Goal: Task Accomplishment & Management: Manage account settings

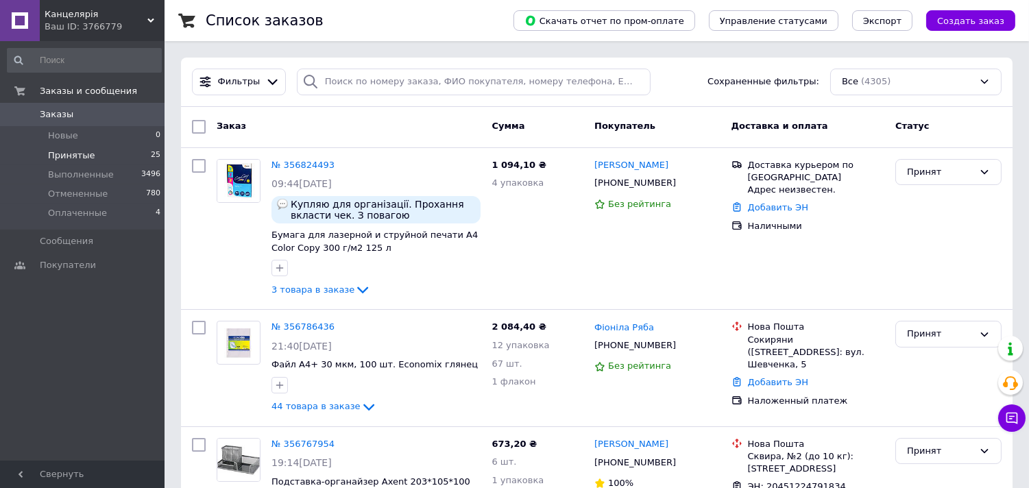
click at [74, 153] on span "Принятые" at bounding box center [71, 155] width 47 height 12
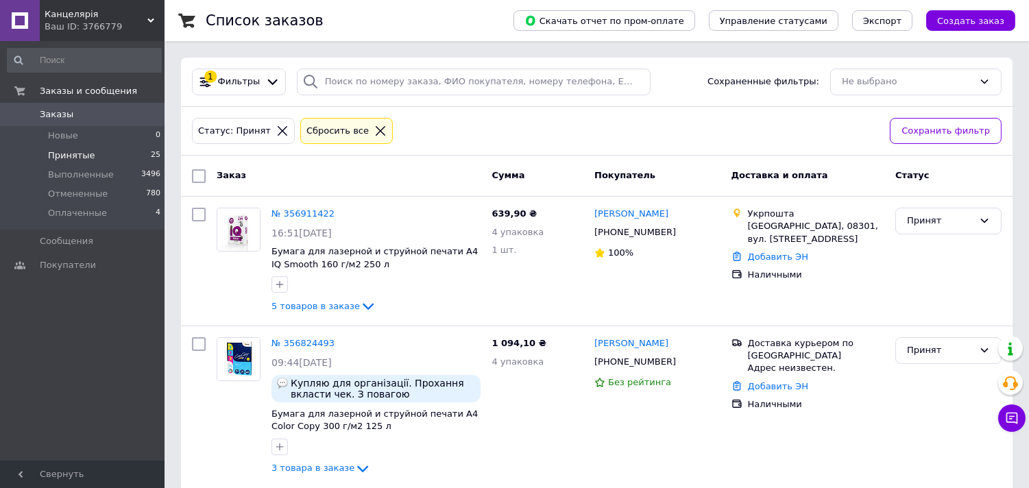
click at [66, 114] on span "Заказы" at bounding box center [57, 114] width 34 height 12
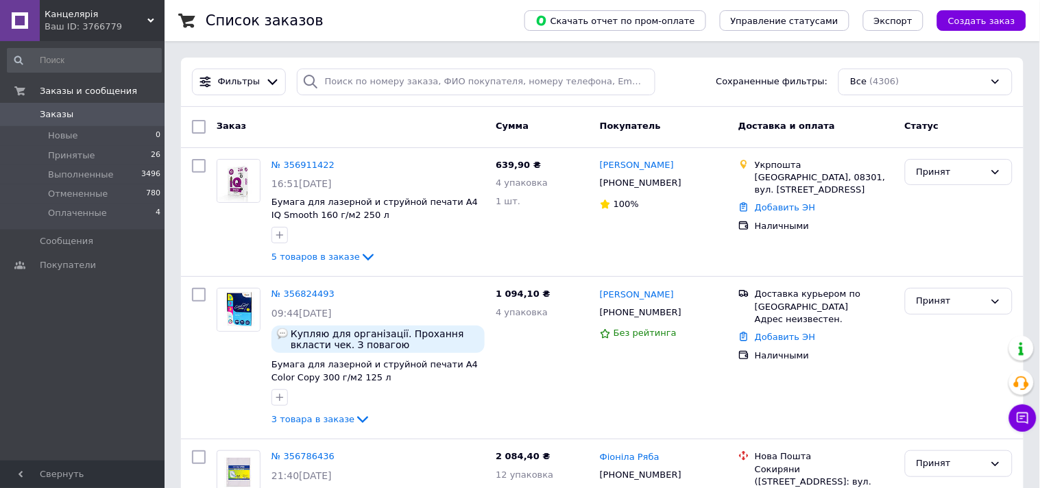
click at [95, 23] on div "Ваш ID: 3766779" at bounding box center [105, 27] width 120 height 12
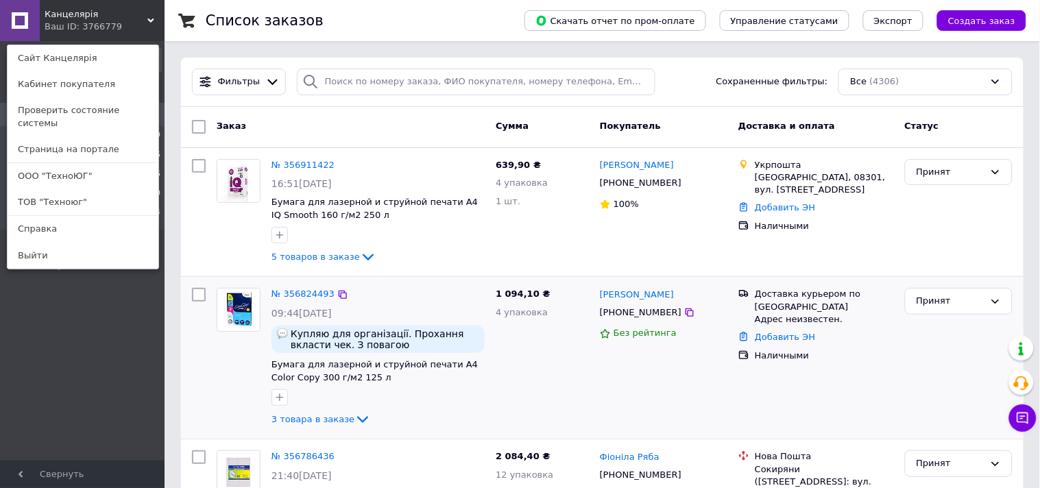
click at [66, 163] on link "ООО "ТехноЮГ"" at bounding box center [83, 176] width 151 height 26
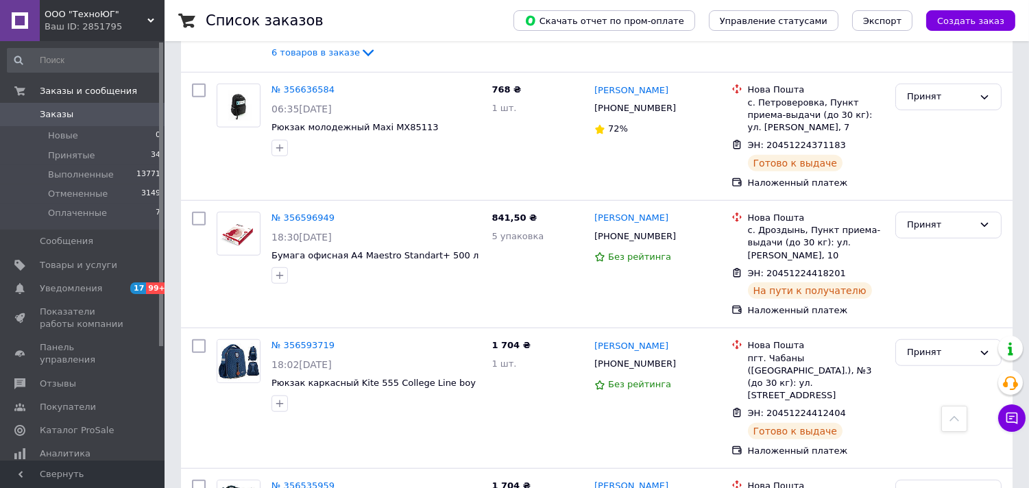
scroll to position [2512, 0]
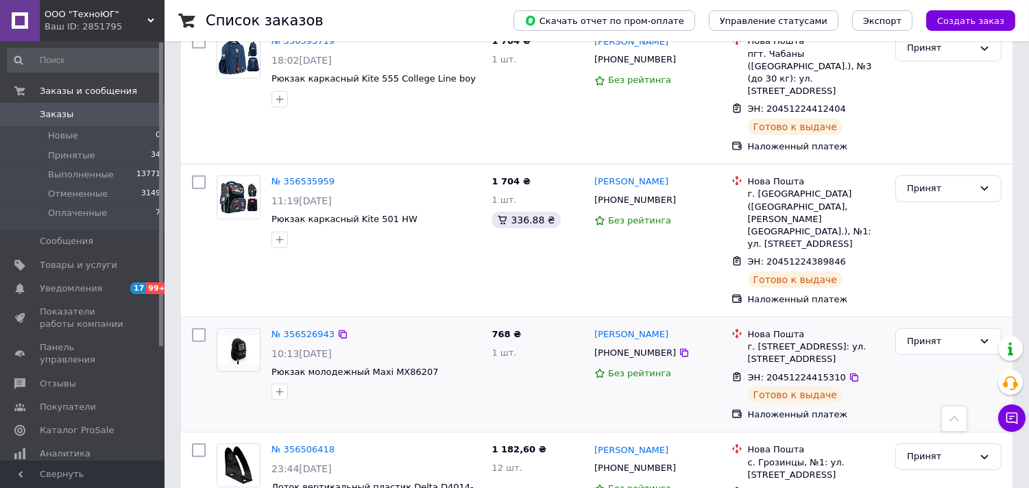
click at [478, 323] on div "№ 356526943 10:13, 10.08.2025 Рюкзак молодежный Maxi MX86207" at bounding box center [348, 374] width 275 height 103
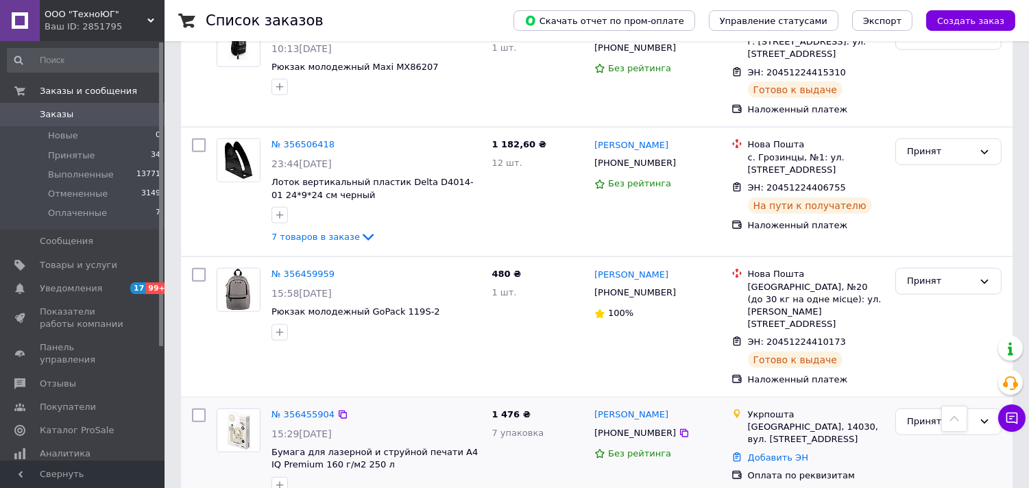
scroll to position [2741, 0]
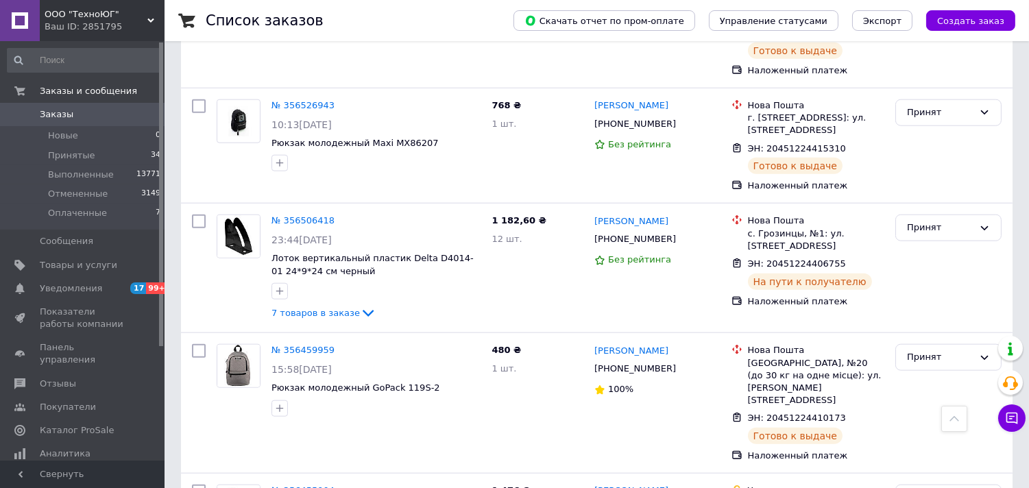
click at [71, 14] on span "ООО "ТехноЮГ"" at bounding box center [96, 14] width 103 height 12
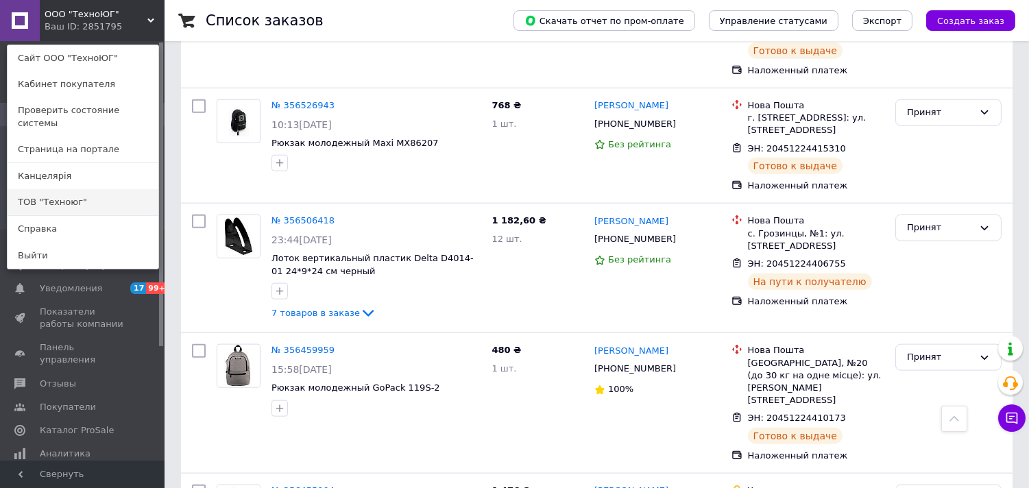
click at [62, 189] on link "ТОВ "Техноюг"" at bounding box center [83, 202] width 151 height 26
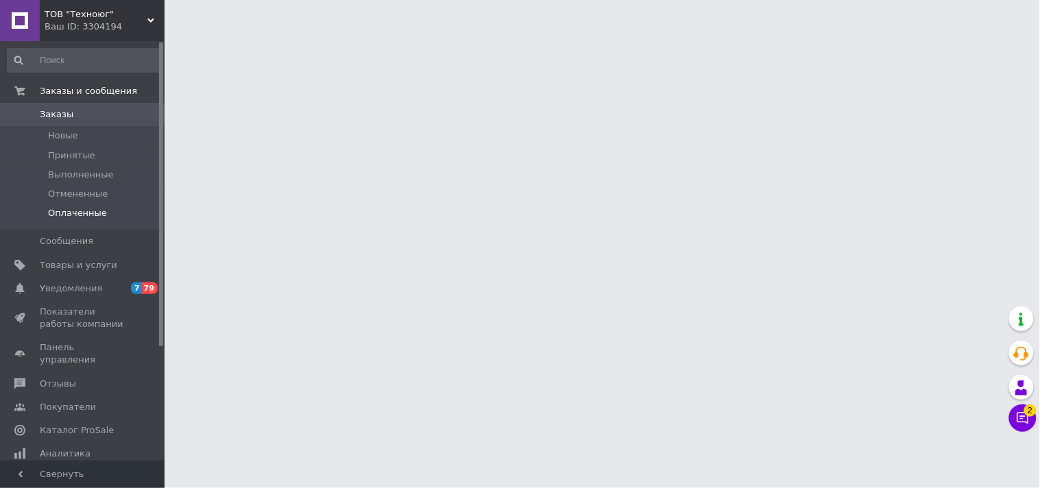
click at [82, 210] on span "Оплаченные" at bounding box center [77, 213] width 59 height 12
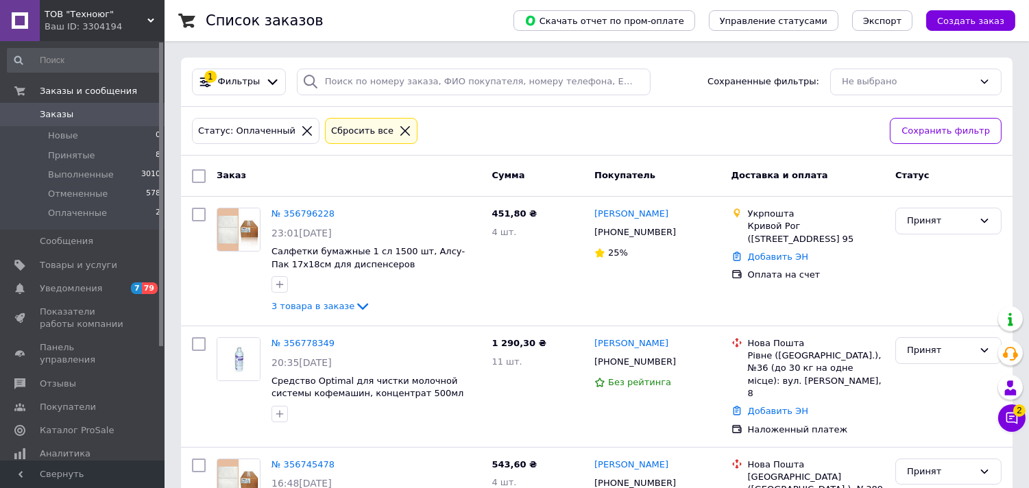
click at [85, 21] on div "Ваш ID: 3304194" at bounding box center [105, 27] width 120 height 12
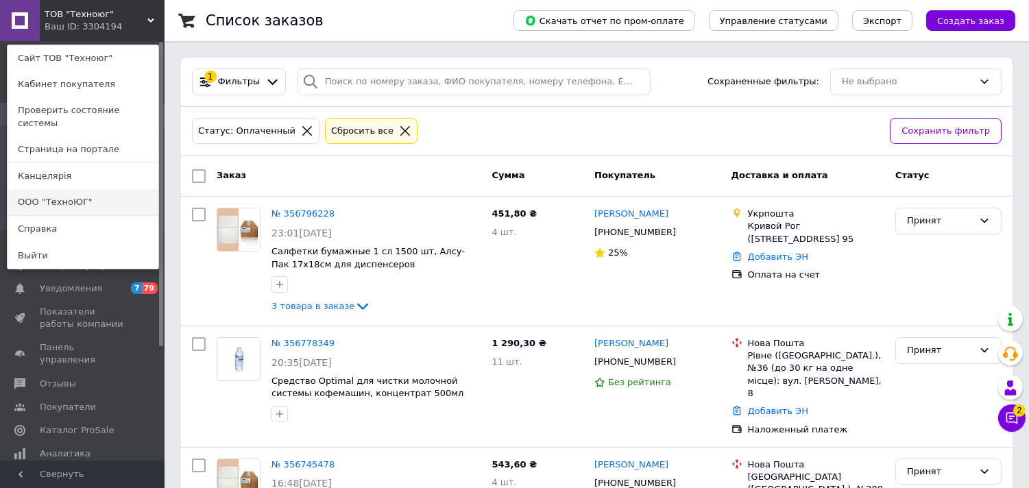
click at [49, 189] on link "ООО "ТехноЮГ"" at bounding box center [83, 202] width 151 height 26
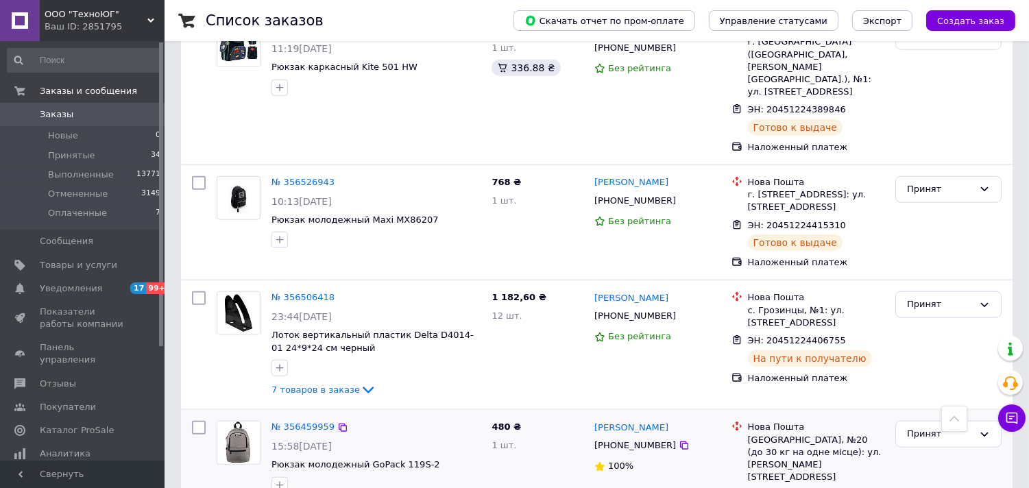
scroll to position [2588, 0]
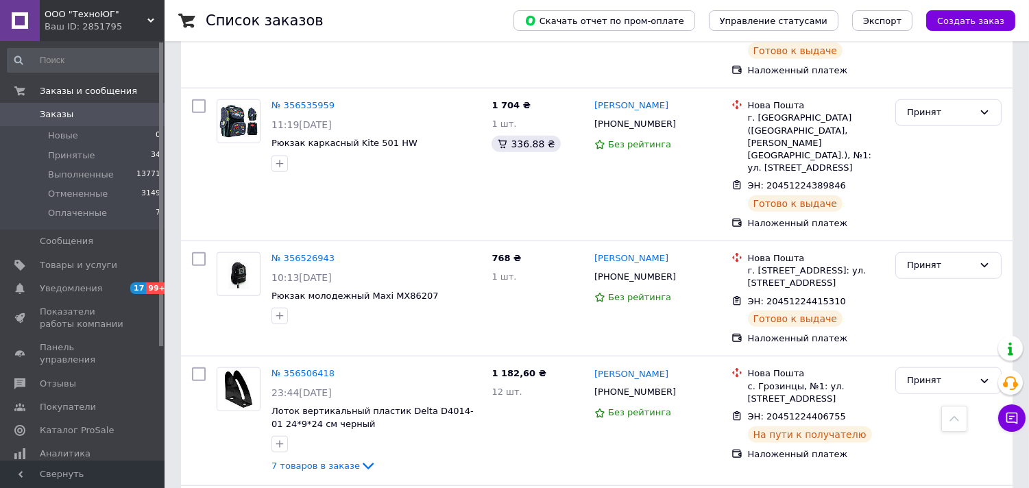
click at [94, 27] on div "Ваш ID: 2851795" at bounding box center [105, 27] width 120 height 12
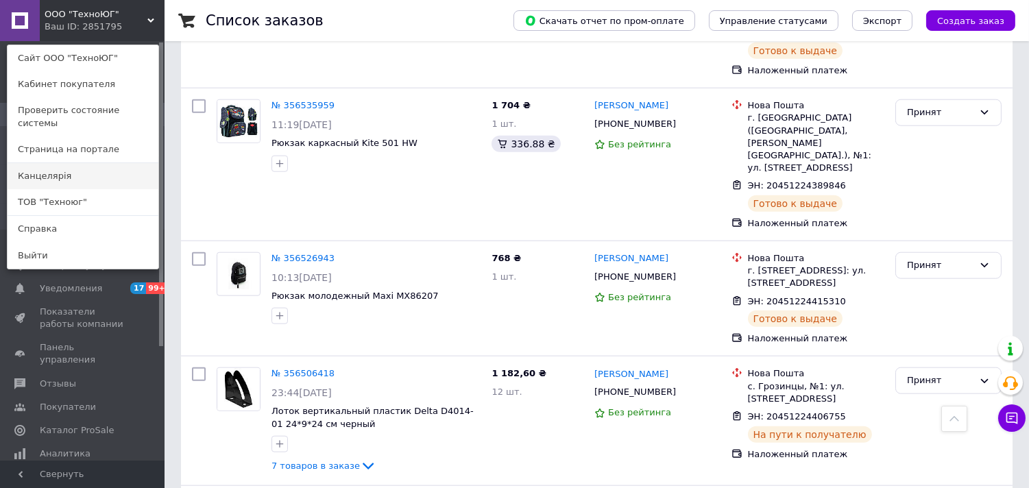
click at [62, 165] on link "Канцелярiя" at bounding box center [83, 176] width 151 height 26
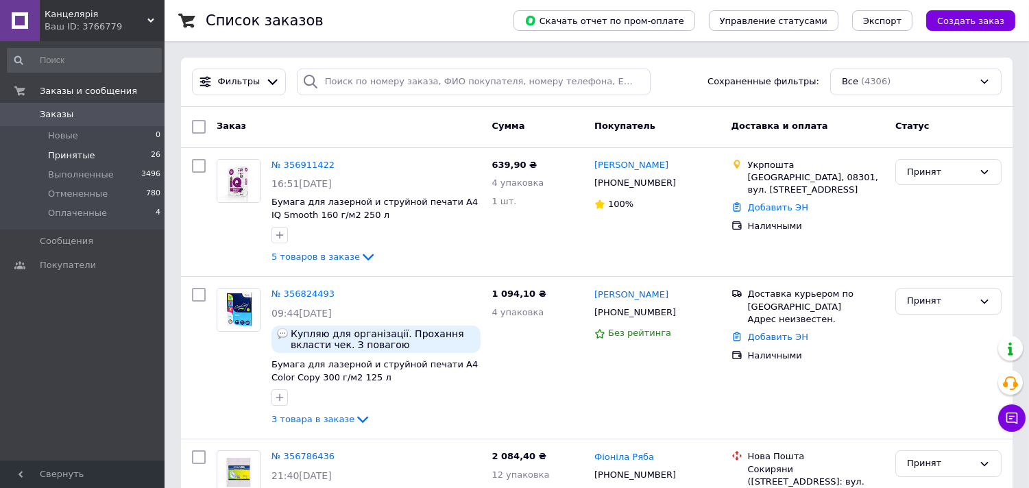
click at [66, 152] on span "Принятые" at bounding box center [71, 155] width 47 height 12
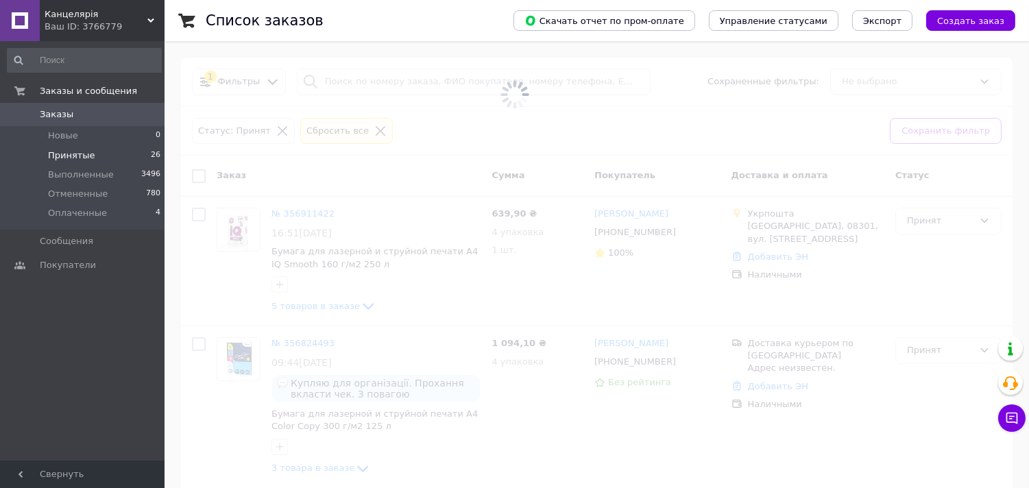
click at [70, 110] on span "Заказы" at bounding box center [83, 114] width 87 height 12
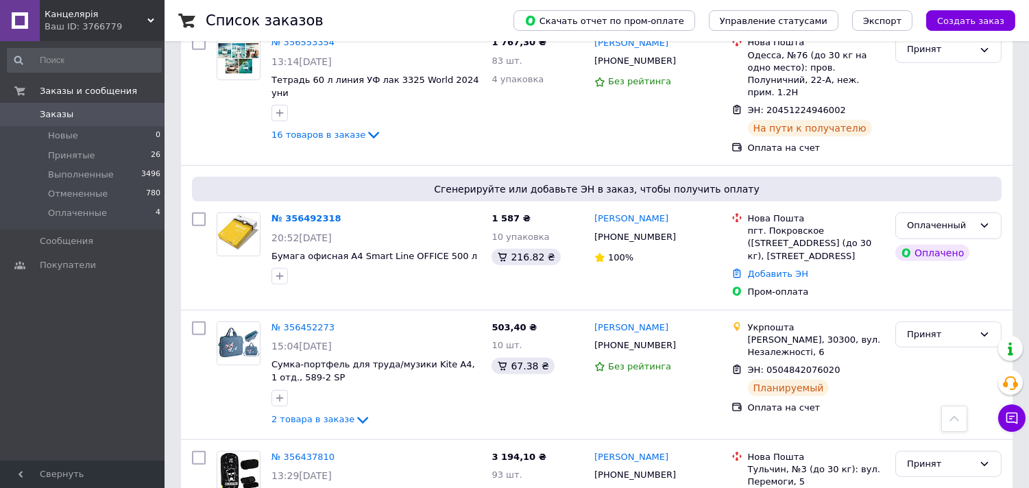
scroll to position [1827, 0]
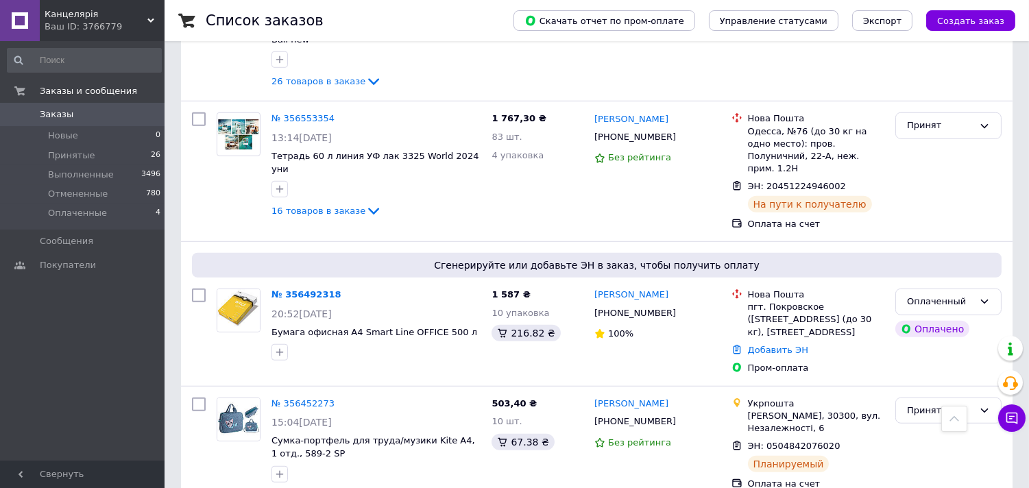
drag, startPoint x: 63, startPoint y: 18, endPoint x: 69, endPoint y: 56, distance: 38.9
click at [63, 18] on span "Канцелярiя" at bounding box center [96, 14] width 103 height 12
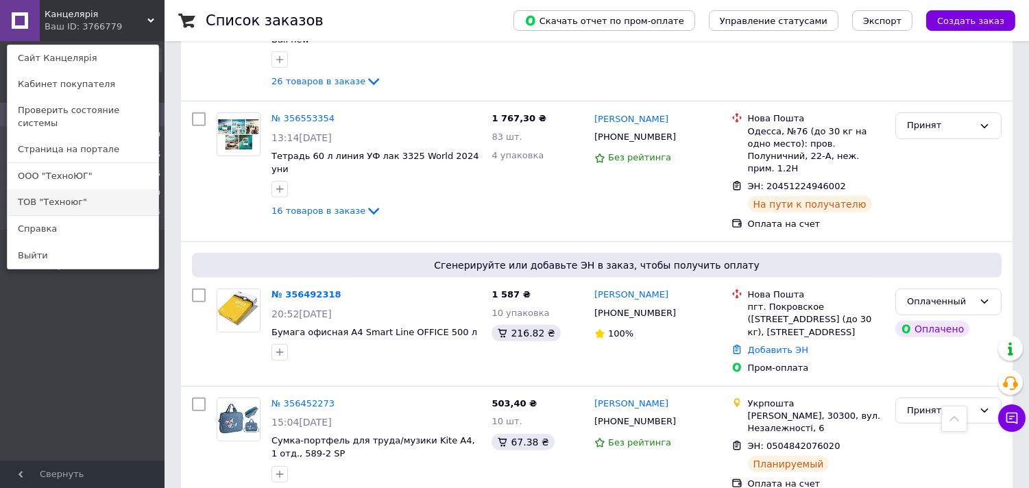
click at [53, 189] on link "ТОВ "Техноюг"" at bounding box center [83, 202] width 151 height 26
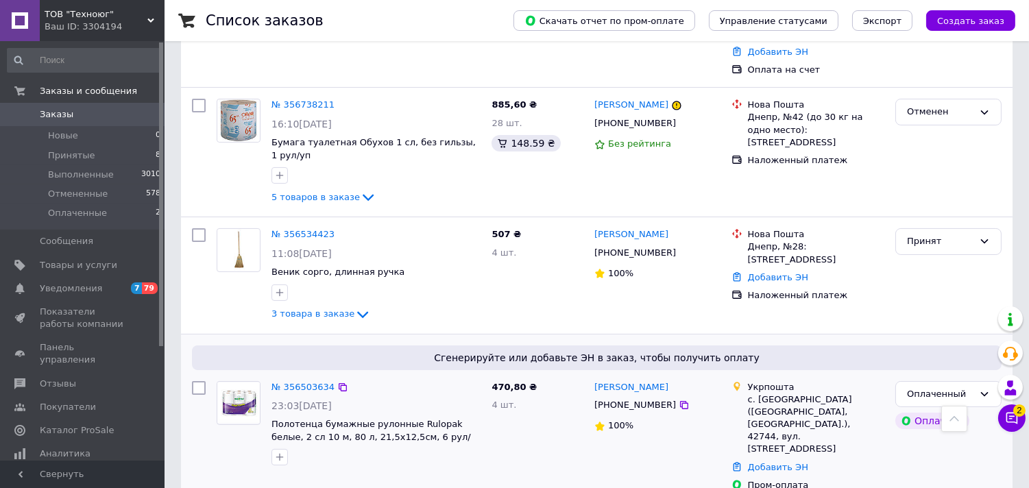
scroll to position [228, 0]
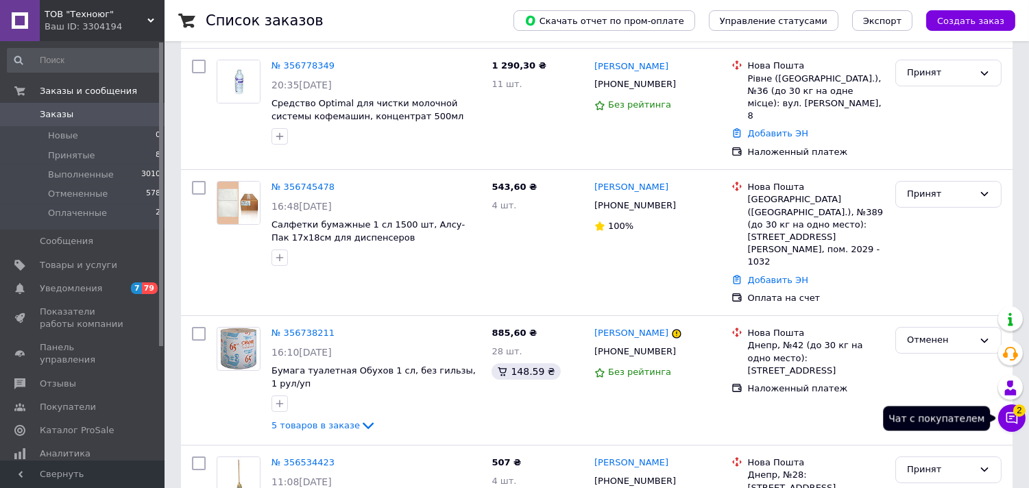
click at [1017, 414] on span "2" at bounding box center [1019, 408] width 12 height 12
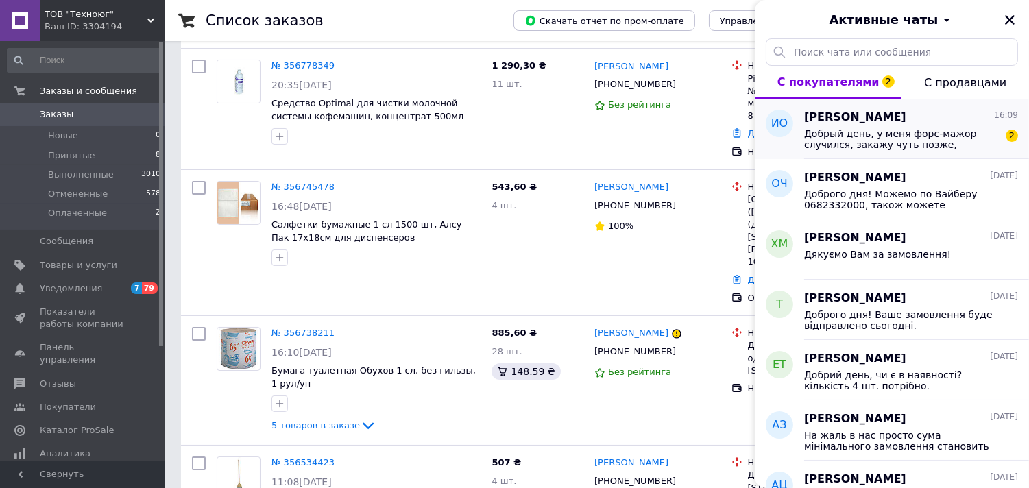
click at [873, 133] on span "Добрый день, у меня форс-мажор случился, закажу чуть позже, простите за неудобс…" at bounding box center [901, 139] width 195 height 22
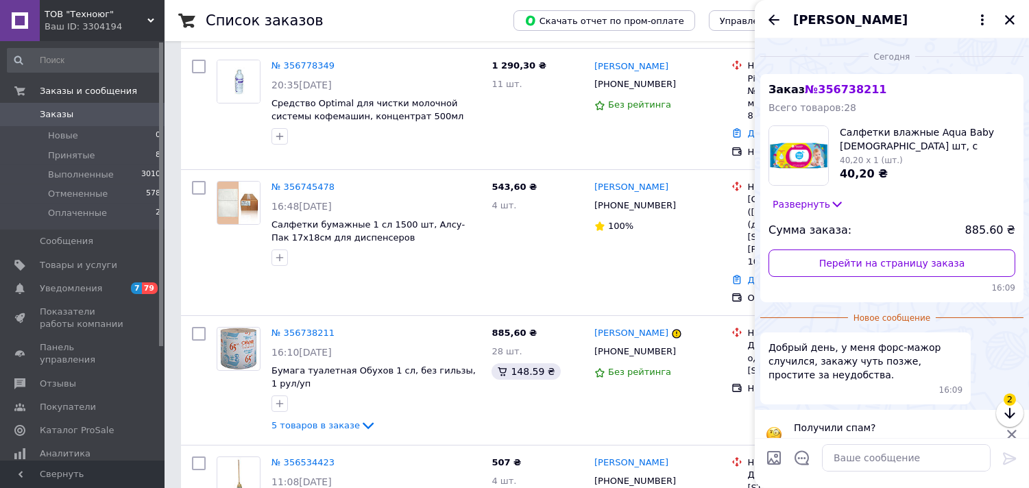
scroll to position [22, 0]
